Goal: Find specific page/section: Find specific page/section

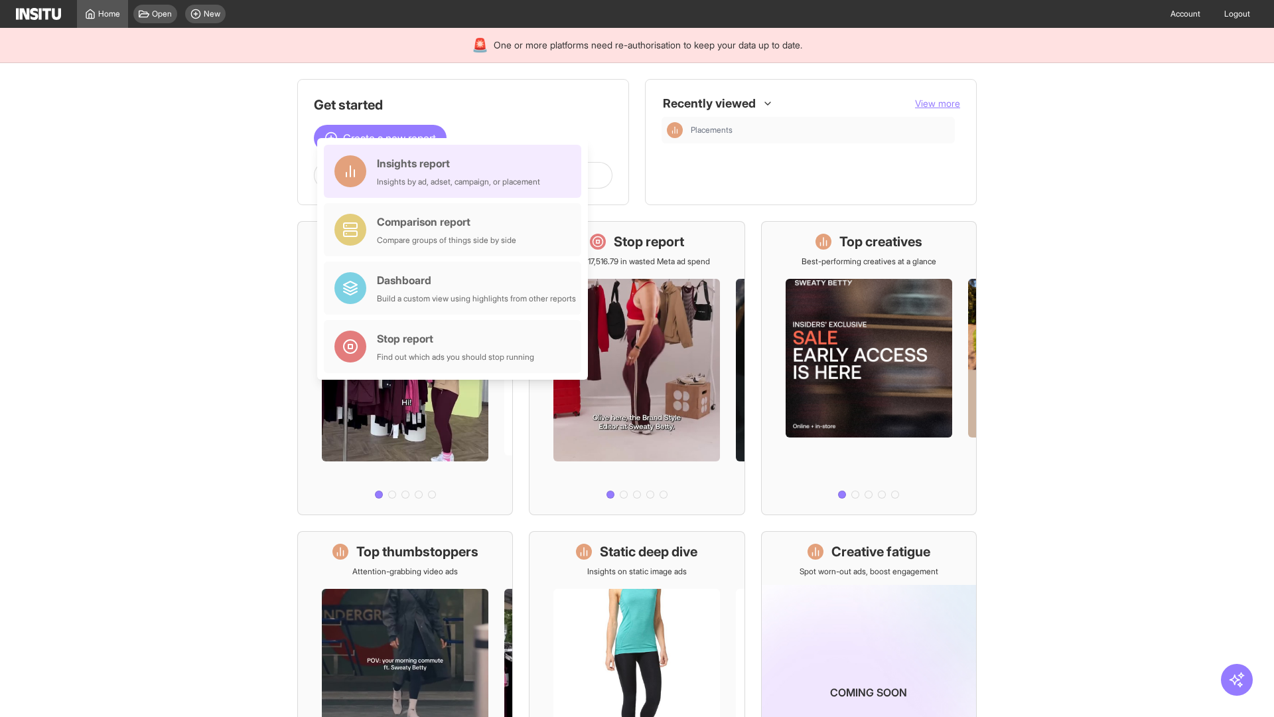
click at [456, 171] on div "Insights report Insights by ad, adset, campaign, or placement" at bounding box center [458, 171] width 163 height 32
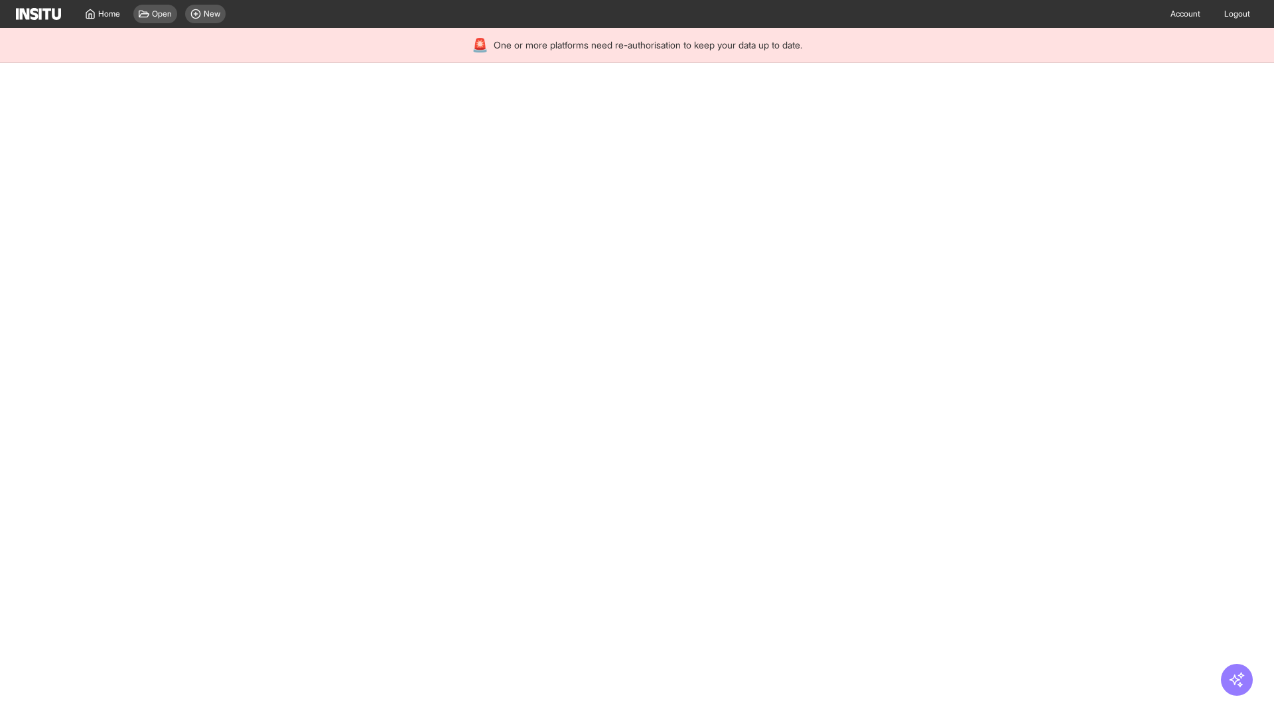
select select "**"
